Goal: Browse casually: Explore the website without a specific task or goal

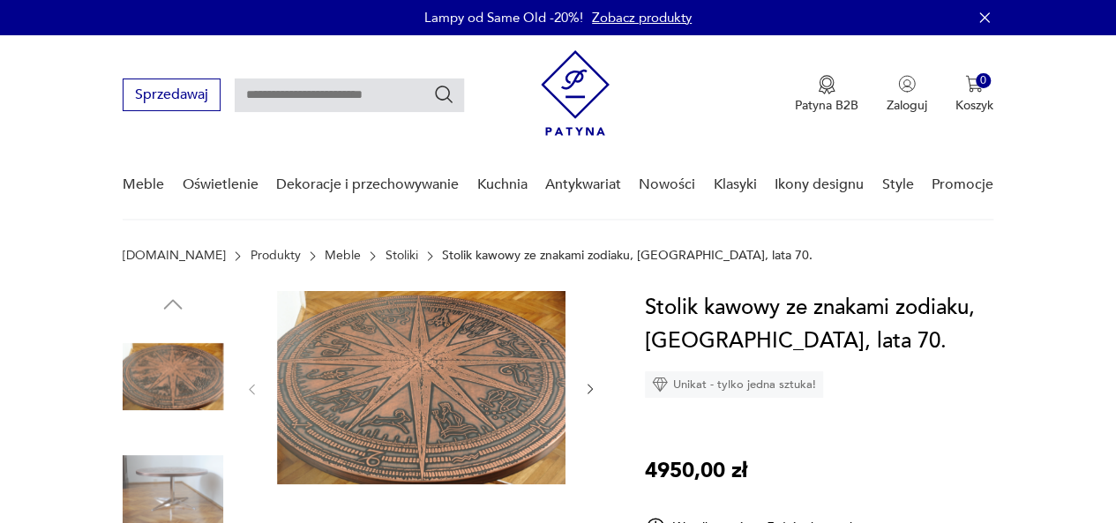
click at [169, 491] on img at bounding box center [173, 489] width 101 height 101
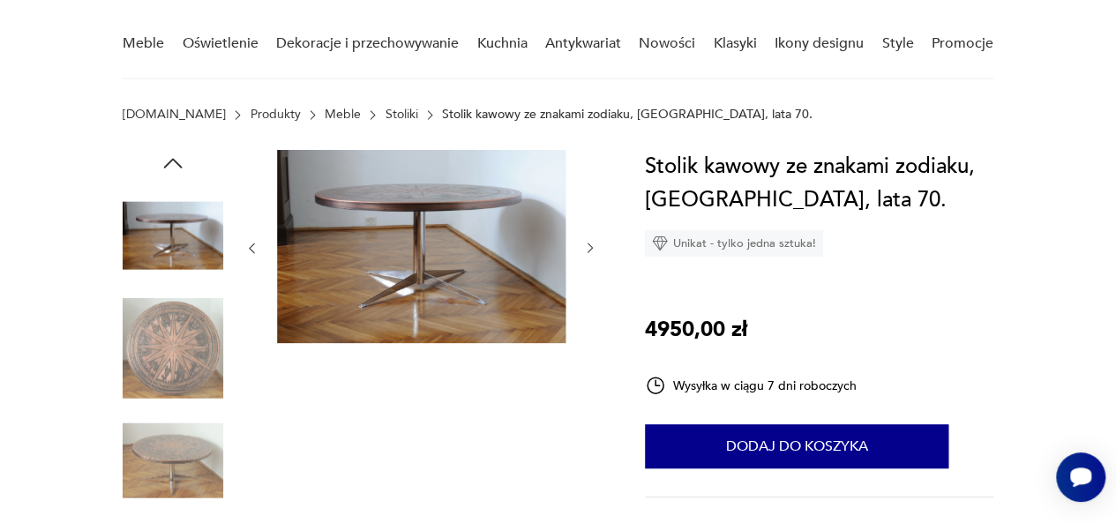
scroll to position [457, 0]
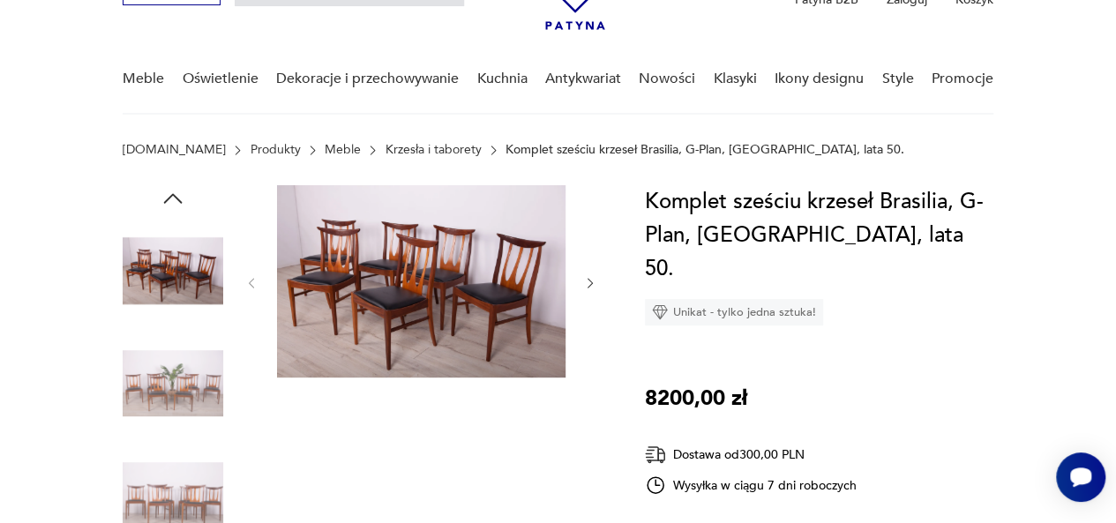
click at [404, 317] on img at bounding box center [421, 281] width 288 height 192
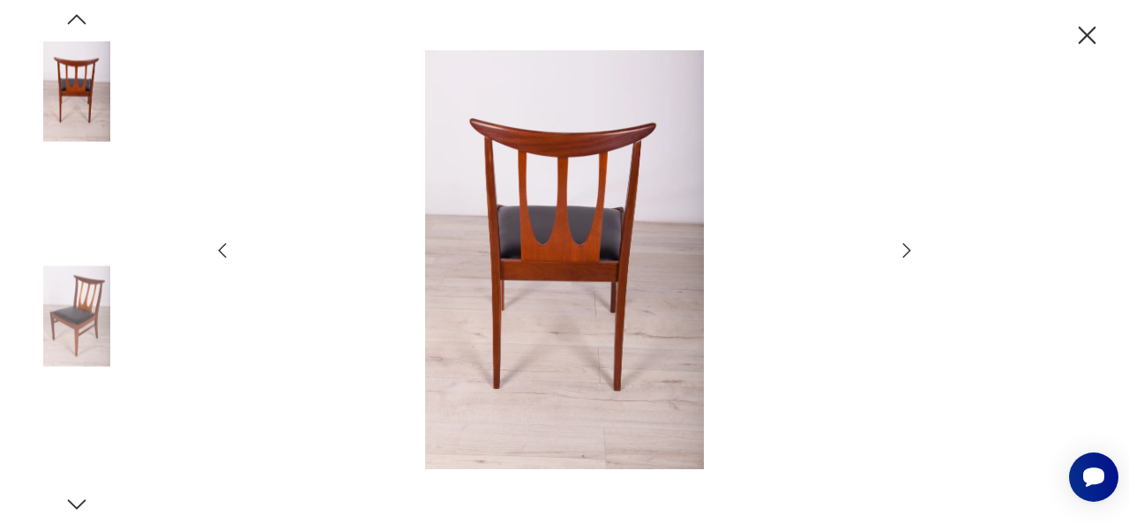
click at [564, 246] on img at bounding box center [564, 259] width 628 height 418
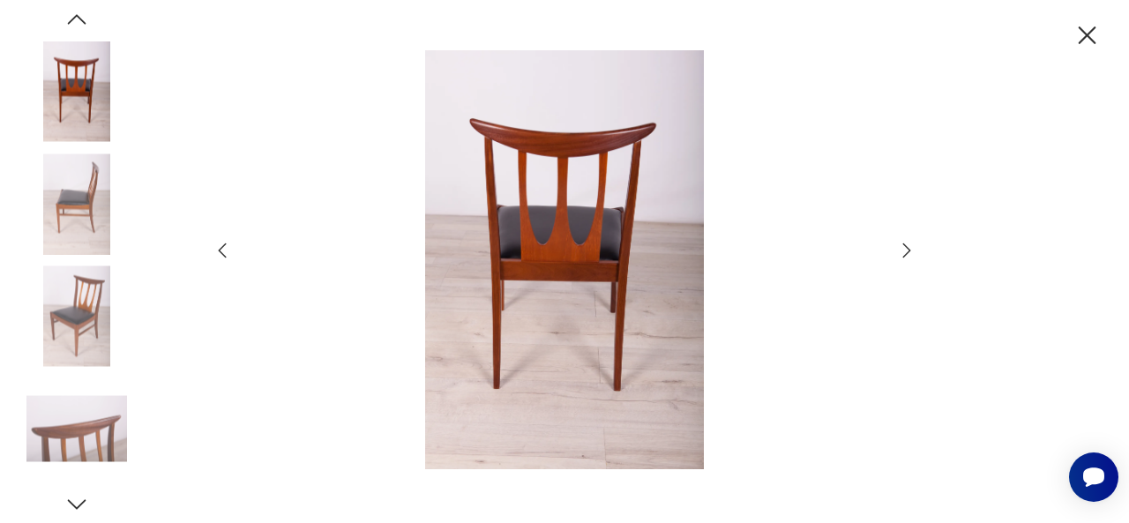
click at [901, 243] on icon "button" at bounding box center [906, 250] width 21 height 21
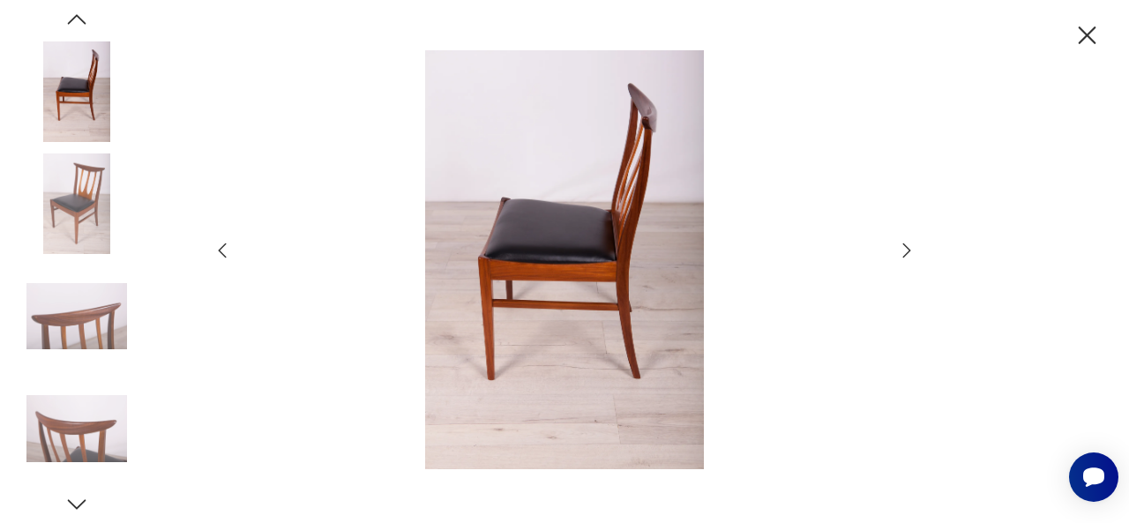
click at [901, 244] on icon "button" at bounding box center [906, 250] width 21 height 21
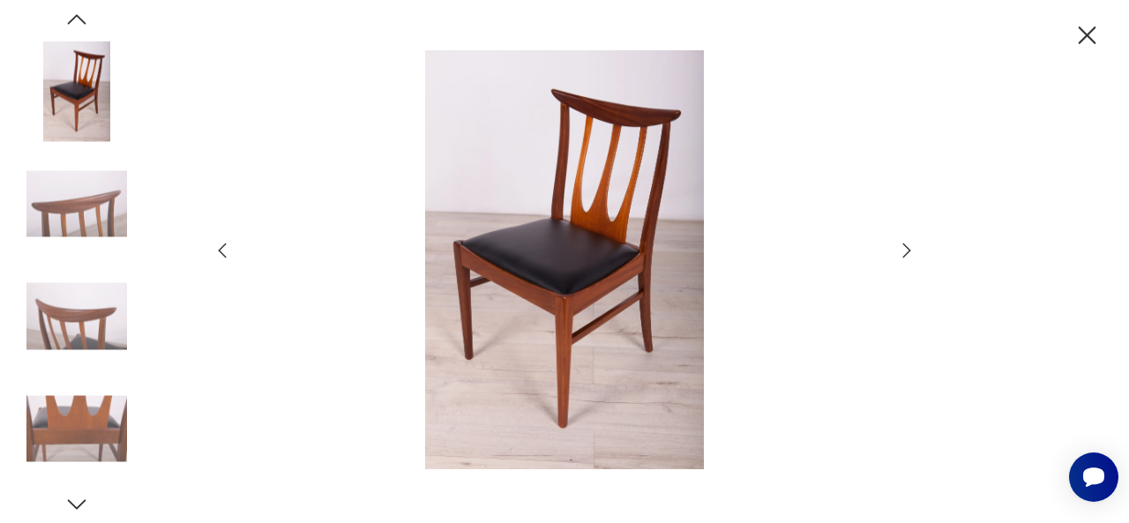
click at [903, 244] on icon "button" at bounding box center [906, 250] width 21 height 21
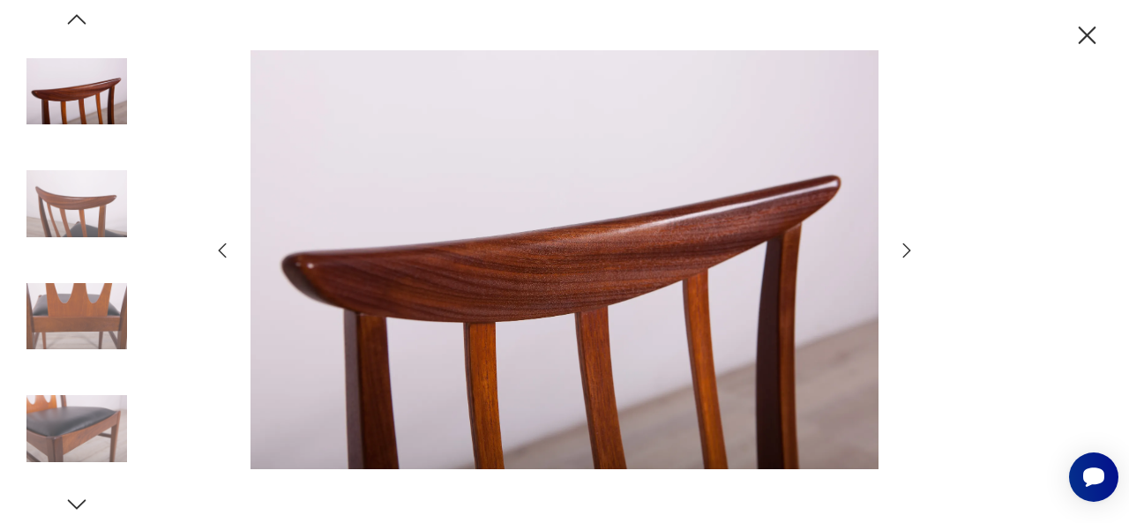
click at [903, 245] on icon "button" at bounding box center [906, 250] width 21 height 21
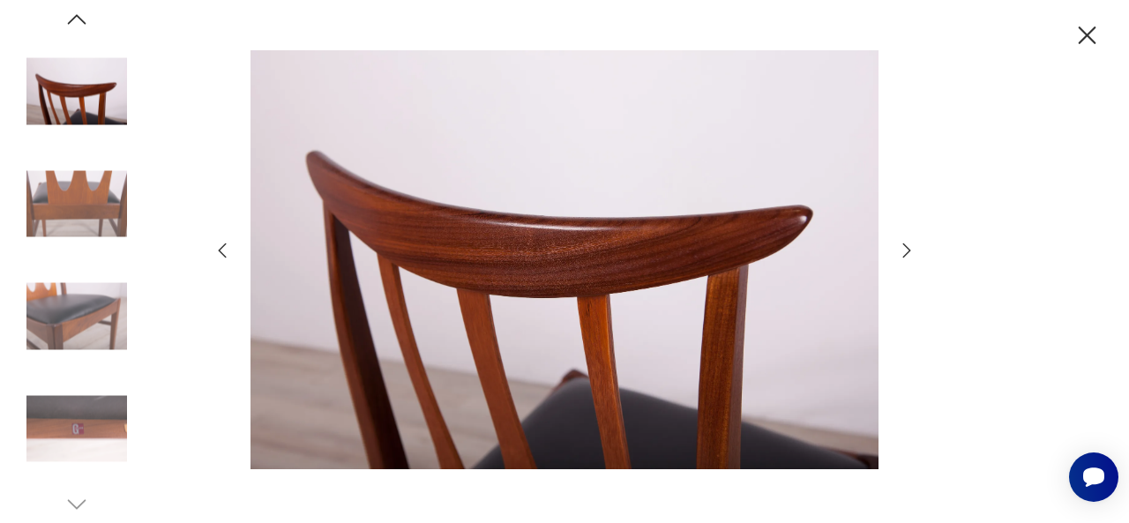
click at [903, 245] on icon "button" at bounding box center [906, 250] width 21 height 21
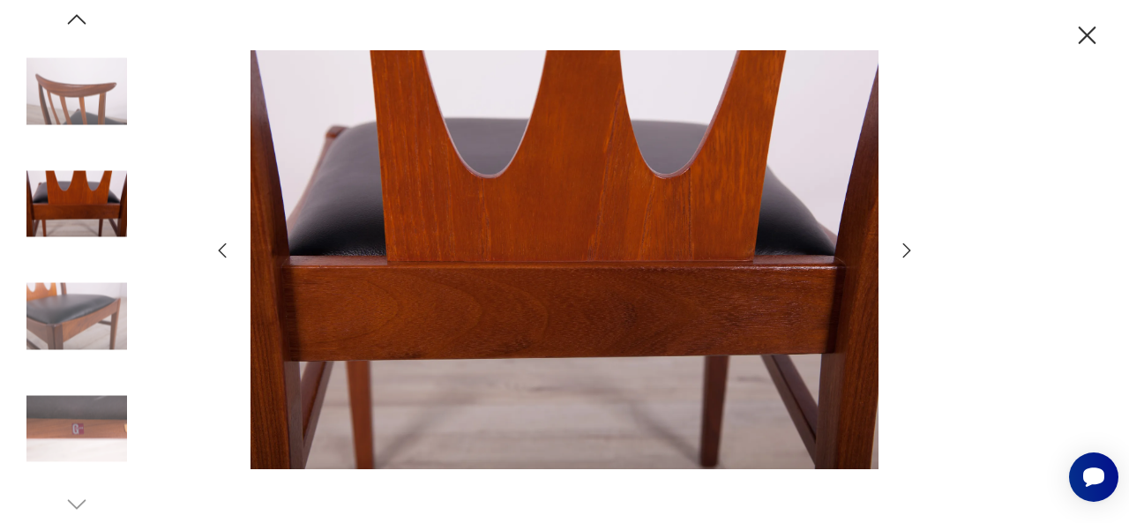
click at [903, 245] on icon "button" at bounding box center [906, 250] width 21 height 21
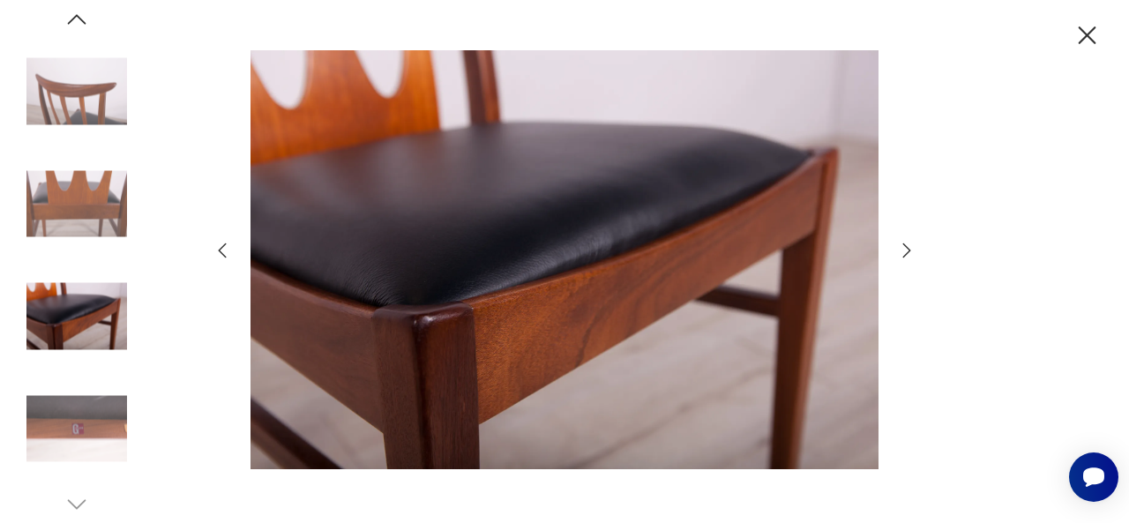
click at [903, 245] on icon "button" at bounding box center [906, 250] width 21 height 21
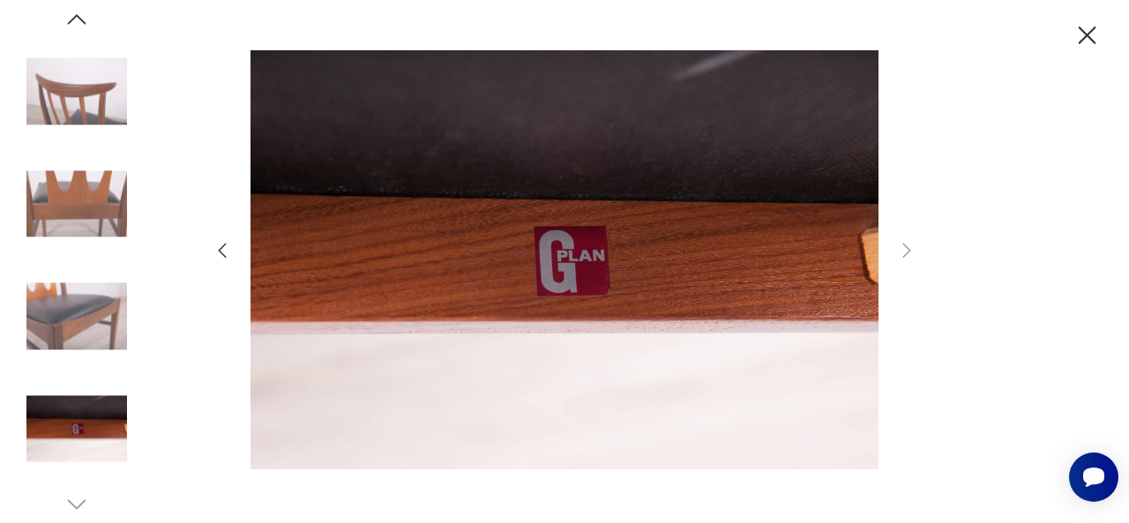
click at [1096, 34] on icon "button" at bounding box center [1086, 35] width 31 height 31
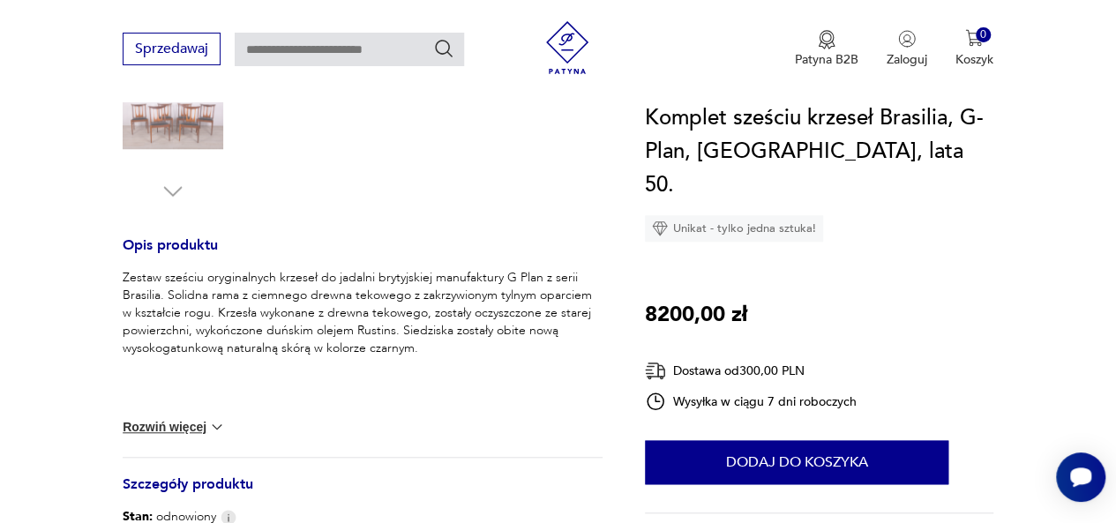
scroll to position [633, 0]
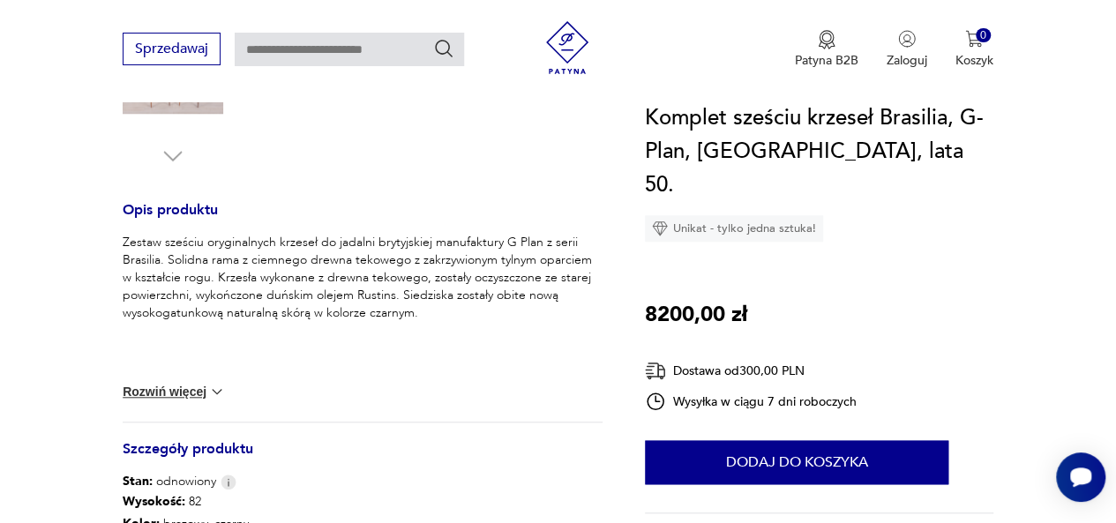
click at [175, 380] on div "Zestaw sześciu oryginalnych krzeseł do jadalni brytyjskiej manufaktury G Plan z…" at bounding box center [363, 328] width 480 height 188
click at [198, 391] on button "Rozwiń więcej" at bounding box center [174, 392] width 102 height 18
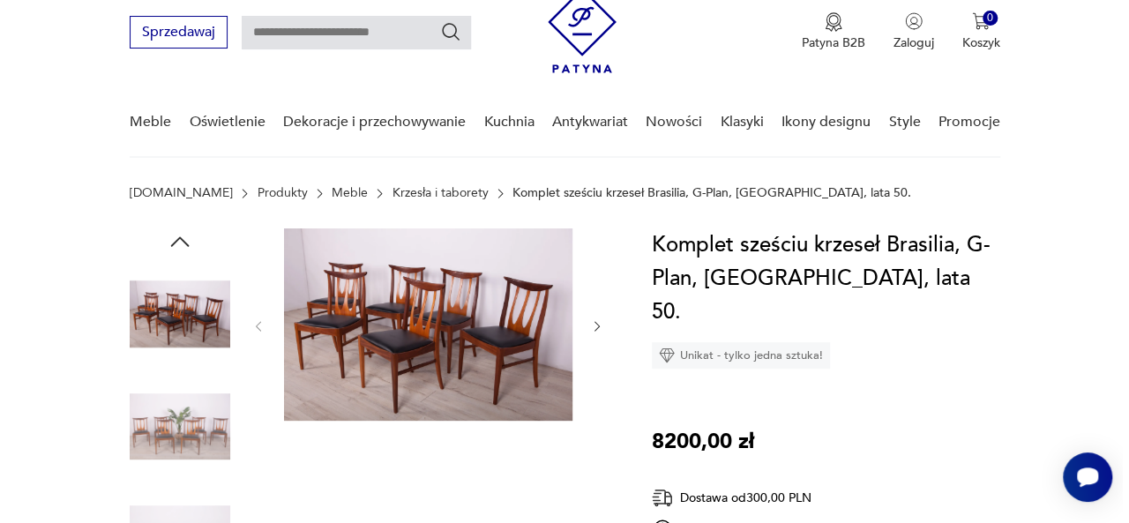
scroll to position [36, 0]
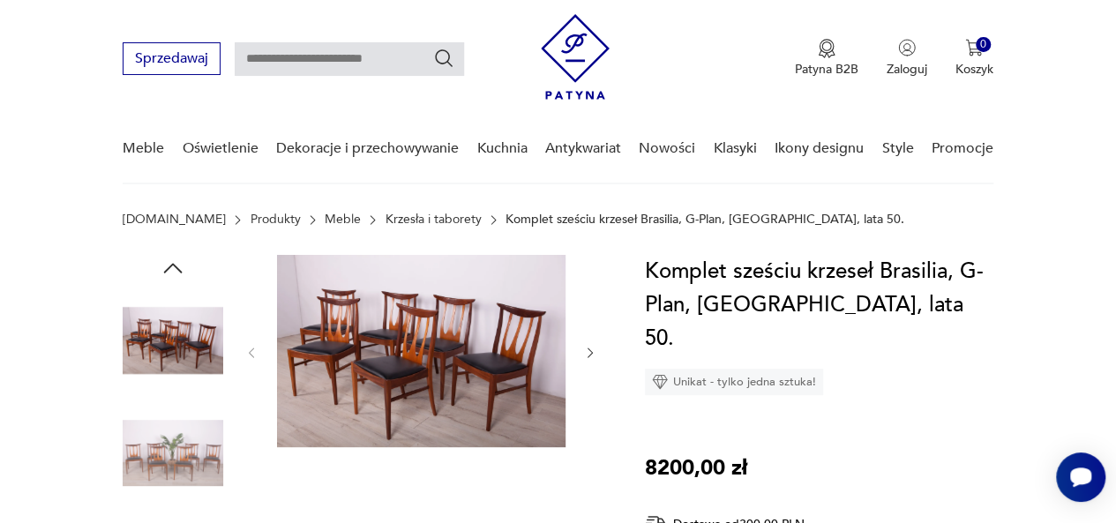
click at [397, 330] on img at bounding box center [421, 351] width 288 height 192
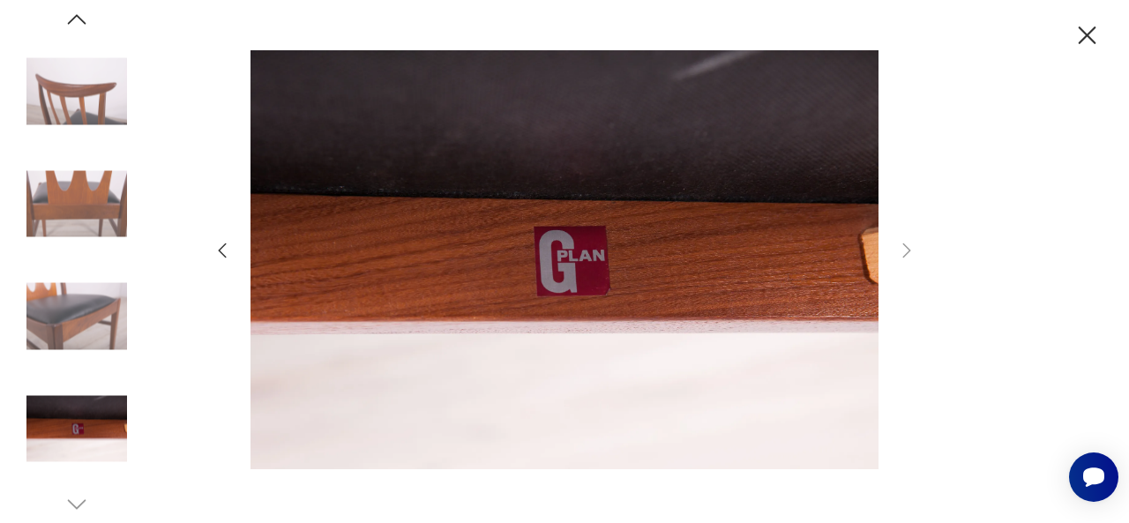
click at [82, 320] on img at bounding box center [76, 316] width 101 height 101
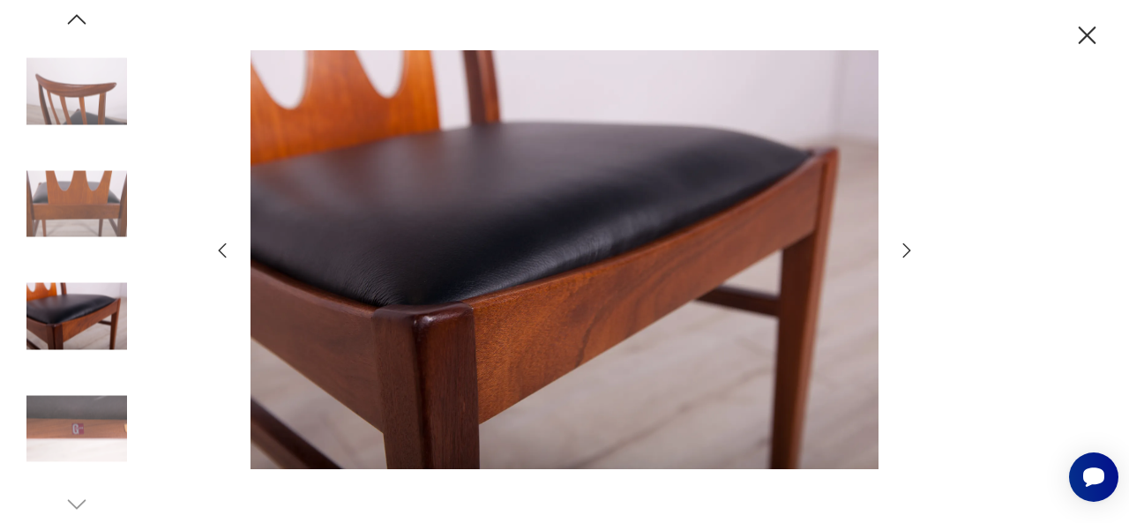
click at [78, 218] on img at bounding box center [76, 203] width 101 height 101
